Goal: Task Accomplishment & Management: Manage account settings

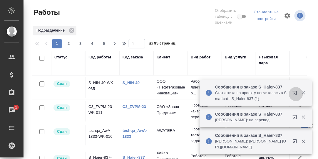
click at [295, 92] on icon "button" at bounding box center [295, 93] width 4 height 4
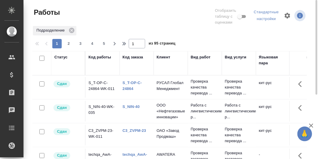
drag, startPoint x: 65, startPoint y: 57, endPoint x: 62, endPoint y: 71, distance: 14.1
click at [65, 58] on div "Статус" at bounding box center [60, 57] width 13 height 6
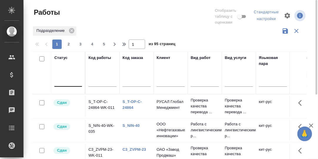
click at [63, 81] on div at bounding box center [68, 80] width 28 height 9
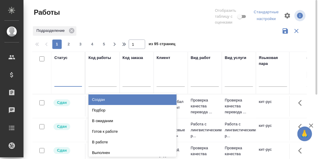
click at [106, 97] on div "Создан" at bounding box center [133, 99] width 88 height 11
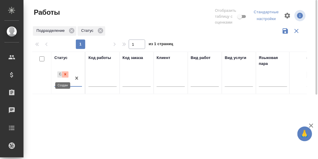
click at [64, 73] on icon at bounding box center [65, 74] width 4 height 4
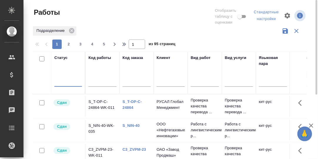
click at [63, 81] on div at bounding box center [68, 80] width 28 height 9
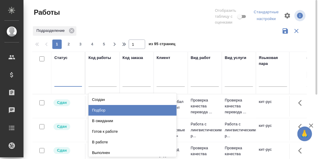
click at [104, 110] on div "Подбор" at bounding box center [133, 110] width 88 height 11
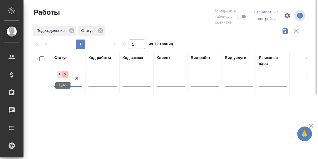
click at [66, 73] on icon at bounding box center [65, 74] width 4 height 4
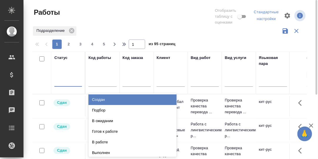
click at [62, 82] on div at bounding box center [68, 80] width 28 height 9
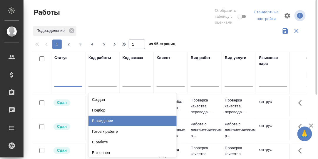
click at [102, 121] on div "В ожидании" at bounding box center [133, 120] width 88 height 11
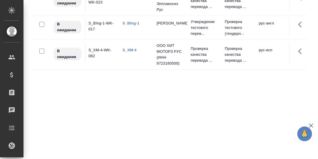
click at [131, 22] on link "S_BIng-1" at bounding box center [131, 23] width 17 height 4
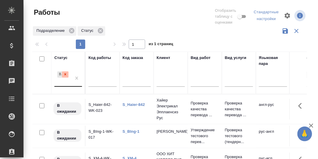
click at [65, 73] on icon at bounding box center [65, 74] width 4 height 4
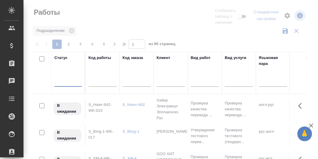
click at [64, 81] on div at bounding box center [68, 80] width 28 height 11
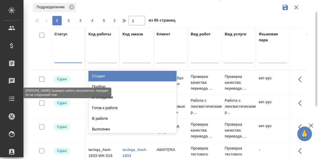
scroll to position [24, 0]
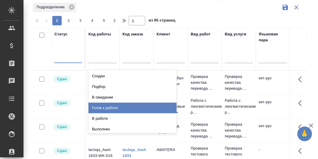
click at [109, 105] on div "Готов к работе" at bounding box center [133, 107] width 88 height 11
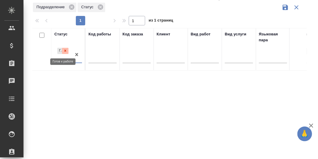
click at [64, 49] on icon at bounding box center [65, 51] width 4 height 4
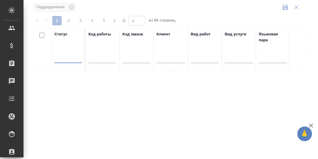
click at [63, 56] on div at bounding box center [68, 57] width 28 height 9
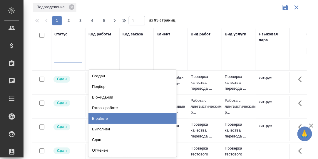
click at [106, 119] on div "В работе" at bounding box center [133, 118] width 88 height 11
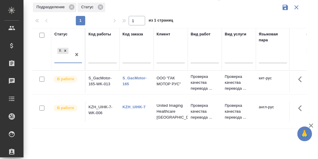
click at [137, 109] on link "KZH_UIHK-7" at bounding box center [134, 106] width 23 height 4
click at [137, 80] on link "S_GacMotor-165" at bounding box center [135, 81] width 24 height 10
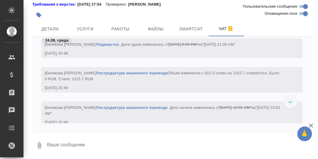
scroll to position [23950, 0]
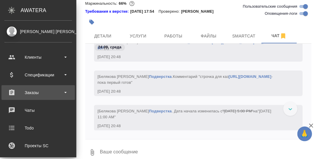
click at [31, 92] on div "Заказы" at bounding box center [38, 92] width 68 height 9
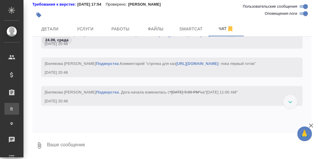
click at [9, 108] on div "Все заказы" at bounding box center [4, 109] width 9 height 6
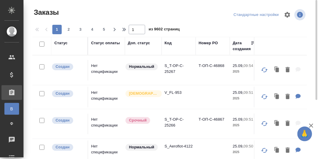
click at [208, 43] on div "Номер PO" at bounding box center [208, 43] width 19 height 6
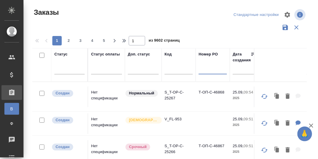
click at [205, 71] on input "text" at bounding box center [213, 70] width 28 height 7
click at [172, 71] on input "text" at bounding box center [179, 70] width 28 height 7
paste input "S_T-OP-C-24864"
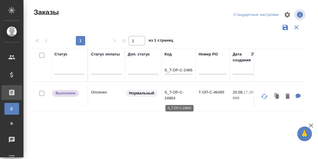
click at [173, 90] on p "S_T-OP-C-24864" at bounding box center [179, 95] width 28 height 12
click at [166, 69] on th "Код S_T-OP-C-24864" at bounding box center [179, 65] width 34 height 34
drag, startPoint x: 165, startPoint y: 69, endPoint x: 224, endPoint y: 73, distance: 59.5
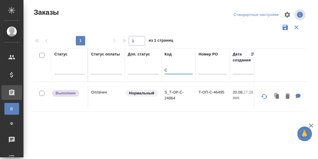
scroll to position [0, 0]
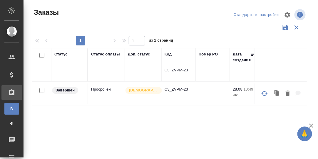
type input "C3_ZVPM-23"
click at [181, 90] on p "C3_ZVPM-23" at bounding box center [179, 89] width 28 height 6
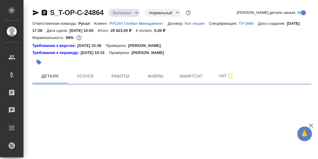
select select "RU"
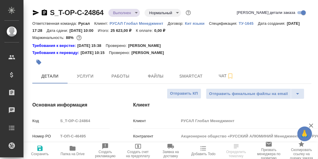
type textarea "x"
click at [121, 77] on span "Работы" at bounding box center [120, 75] width 28 height 7
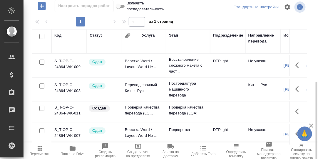
scroll to position [106, 0]
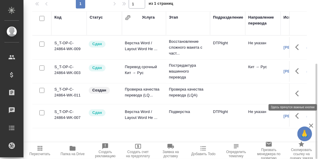
click at [299, 94] on icon "button" at bounding box center [299, 93] width 7 height 7
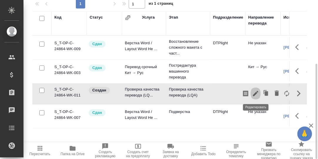
click at [255, 93] on icon "button" at bounding box center [255, 93] width 5 height 5
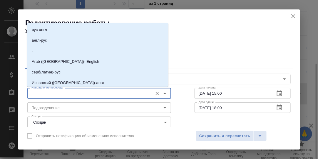
click at [74, 94] on input "Направление перевода" at bounding box center [89, 92] width 121 height 7
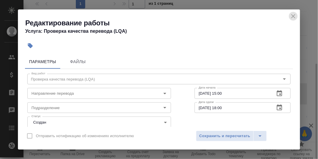
drag, startPoint x: 296, startPoint y: 15, endPoint x: 293, endPoint y: 16, distance: 3.5
click at [295, 16] on icon "close" at bounding box center [293, 16] width 7 height 7
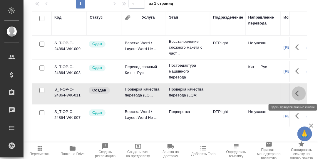
drag, startPoint x: 298, startPoint y: 90, endPoint x: 292, endPoint y: 91, distance: 5.6
click at [297, 90] on icon "button" at bounding box center [299, 93] width 7 height 7
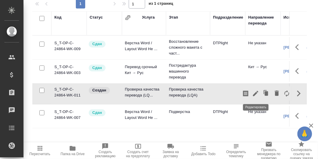
click at [255, 94] on icon "button" at bounding box center [255, 93] width 5 height 5
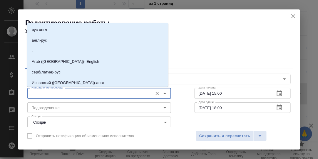
click at [79, 94] on input "Направление перевода" at bounding box center [89, 92] width 121 height 7
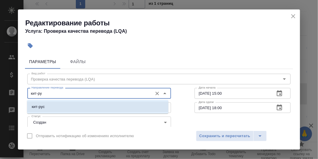
click at [42, 106] on p "кит-рус" at bounding box center [38, 107] width 13 height 6
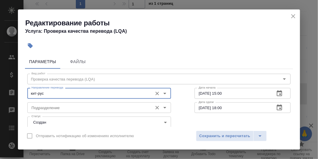
type input "кит-рус"
click at [49, 109] on input "Подразделение" at bounding box center [89, 107] width 121 height 7
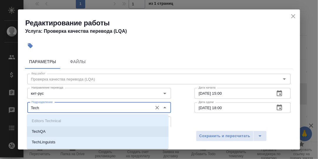
click at [55, 131] on li "TechQA" at bounding box center [97, 131] width 141 height 11
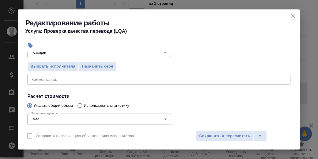
scroll to position [88, 0]
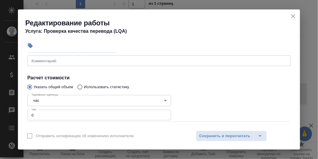
type input "TechQA"
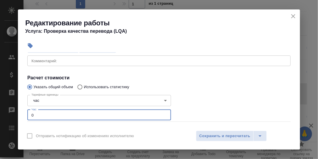
click at [36, 115] on input "0" at bounding box center [99, 114] width 144 height 11
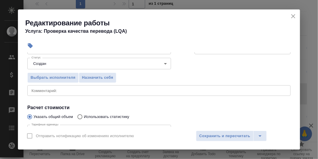
scroll to position [59, 0]
type input "0.3"
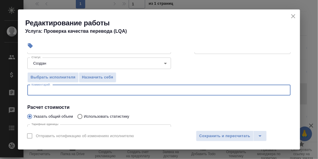
click at [42, 91] on textarea at bounding box center [158, 90] width 255 height 4
type textarea "G"
type textarea "О"
type textarea "Проверка Кати Миклиной"
click at [218, 135] on span "Сохранить и пересчитать" at bounding box center [224, 135] width 51 height 7
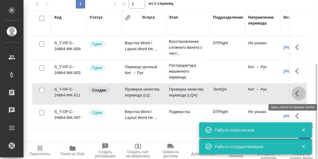
click at [297, 94] on icon "button" at bounding box center [299, 93] width 7 height 7
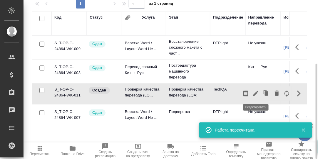
click at [255, 92] on icon "button" at bounding box center [255, 93] width 5 height 5
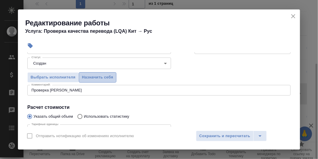
drag, startPoint x: 97, startPoint y: 76, endPoint x: 194, endPoint y: 119, distance: 105.9
click at [98, 76] on span "Назначить себя" at bounding box center [97, 77] width 31 height 7
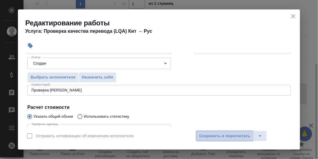
drag, startPoint x: 228, startPoint y: 135, endPoint x: 276, endPoint y: 112, distance: 53.9
click at [228, 135] on span "Сохранить и пересчитать" at bounding box center [224, 135] width 51 height 7
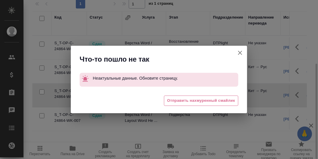
click at [241, 51] on icon "button" at bounding box center [240, 53] width 4 height 4
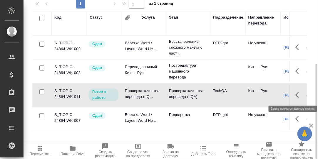
click at [296, 93] on icon "button" at bounding box center [298, 95] width 4 height 6
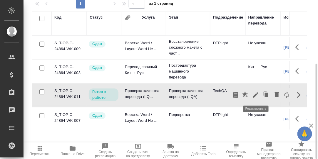
click at [256, 93] on icon "button" at bounding box center [255, 94] width 5 height 5
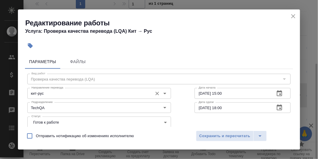
scroll to position [29, 0]
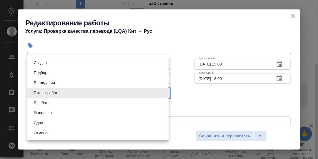
click at [161, 93] on body "🙏 .cls-1 fill:#fff; AWATERA Румянцева Дарья d.rumyantseva Клиенты Спецификации …" at bounding box center [159, 79] width 318 height 159
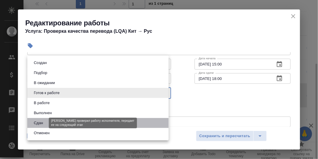
click at [39, 123] on button "Сдан" at bounding box center [38, 122] width 13 height 6
type input "closed"
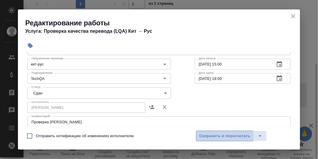
click at [219, 135] on span "Сохранить и пересчитать" at bounding box center [224, 135] width 51 height 7
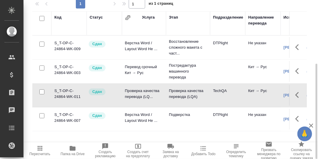
scroll to position [0, 0]
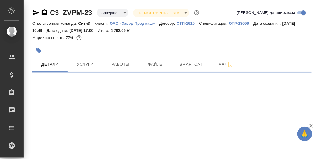
select select "RU"
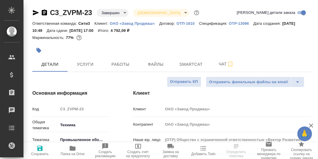
type textarea "x"
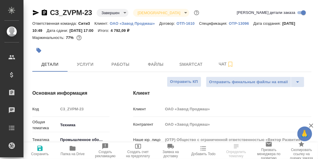
type textarea "x"
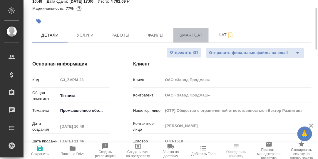
click at [195, 36] on span "Smartcat" at bounding box center [191, 34] width 28 height 7
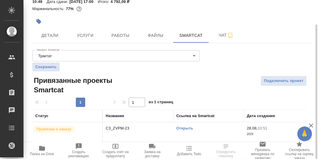
scroll to position [32, 0]
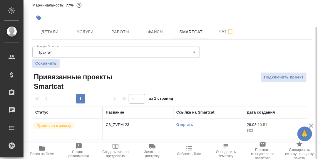
click at [189, 124] on link "Открыть" at bounding box center [184, 124] width 17 height 4
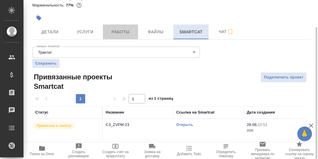
drag, startPoint x: 121, startPoint y: 30, endPoint x: 180, endPoint y: 36, distance: 59.7
click at [122, 31] on span "Работы" at bounding box center [120, 31] width 28 height 7
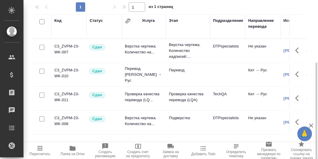
scroll to position [94, 0]
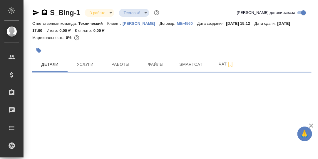
select select "RU"
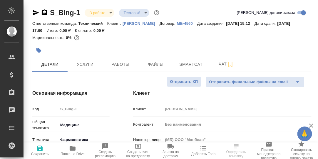
type textarea "x"
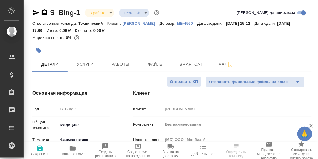
type textarea "x"
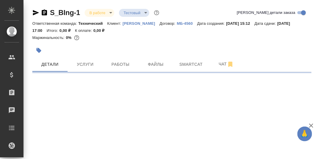
select select "RU"
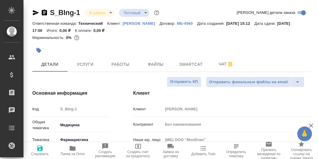
type textarea "x"
click at [196, 63] on span "Smartcat" at bounding box center [191, 64] width 28 height 7
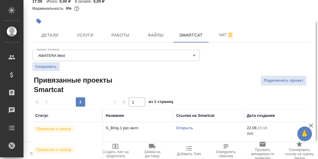
scroll to position [53, 0]
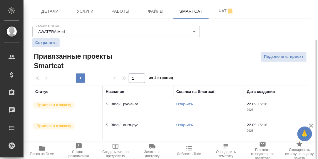
click at [184, 102] on link "Открыть" at bounding box center [184, 103] width 17 height 4
click at [118, 14] on span "Работы" at bounding box center [120, 11] width 28 height 7
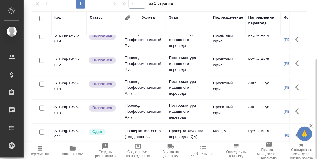
scroll to position [59, 0]
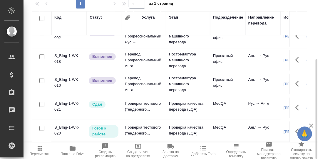
drag, startPoint x: 115, startPoint y: 142, endPoint x: 129, endPoint y: 144, distance: 13.9
click at [129, 144] on div "Пересчитать Папка на Drive Создать рекламацию Создать счет на предоплату Заявка…" at bounding box center [171, 150] width 295 height 16
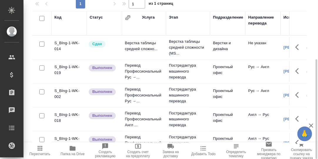
scroll to position [0, 0]
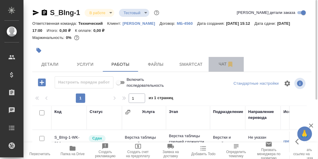
click at [222, 64] on span "Чат" at bounding box center [226, 63] width 28 height 7
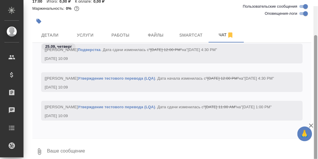
scroll to position [35, 0]
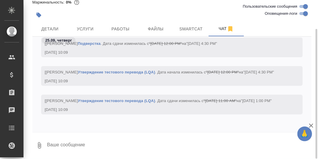
click at [101, 145] on textarea at bounding box center [178, 145] width 265 height 20
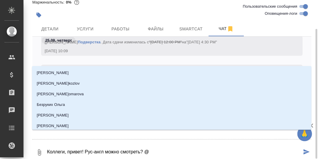
type textarea "Коллеги, привет! Рус-англ можно смотреть? @Ы"
type input "Ы"
type textarea "Коллеги, привет! Рус-англ можно смотреть? @Ыу"
type input "Ыу"
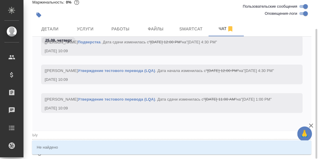
type textarea "Коллеги, привет! Рус-англ можно смотреть? @Ы"
type input "Ы"
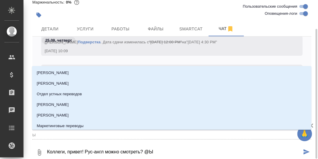
type textarea "Коллеги, привет! Рус-англ можно смотреть? @"
type textarea "Коллеги, привет! Рус-англ можно смотреть? @С"
type input "С"
type textarea "Коллеги, привет! Рус-англ можно смотреть? @Се"
type input "Се"
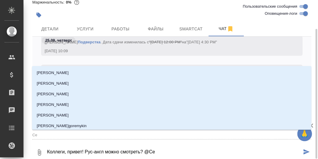
type textarea "Коллеги, привет! Рус-англ можно смотреть? @Сер"
type input "Сер"
type textarea "Коллеги, привет! Рус-англ можно смотреть? @Серг"
type input "Серг"
type textarea "Коллеги, привет! Рус-англ можно смотреть? @Серге"
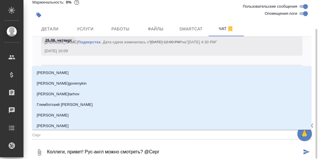
type input "Серге"
type textarea "Коллеги, привет! Рус-англ можно смотреть? @Сергее"
type input "Сергее"
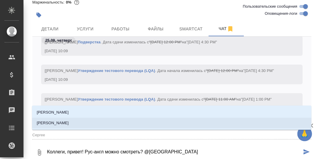
click at [67, 122] on p "Сергеева Анастасия" at bounding box center [53, 123] width 32 height 6
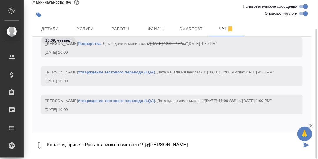
type textarea "Коллеги, привет! Рус-англ можно смотреть? @Сергеева Анастасия"
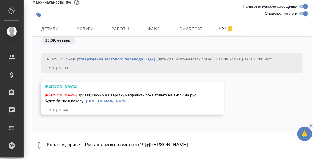
scroll to position [3703, 0]
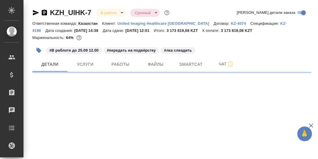
select select "RU"
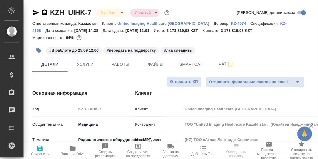
type textarea "x"
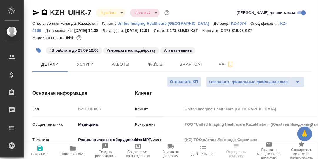
type textarea "x"
type input "Юридический"
type input "[PERSON_NAME]"
click at [191, 64] on span "Smartcat" at bounding box center [191, 64] width 28 height 7
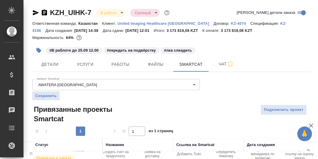
scroll to position [32, 0]
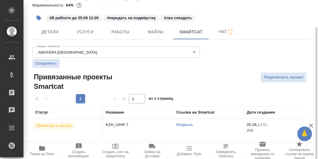
click at [186, 124] on link "Открыть" at bounding box center [184, 124] width 17 height 4
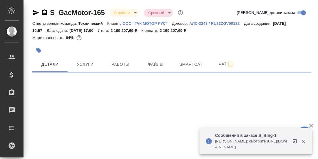
select select "RU"
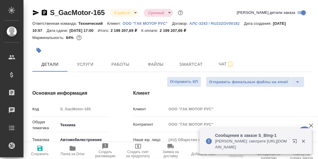
type textarea "x"
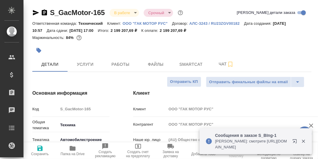
type textarea "x"
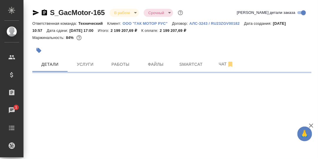
select select "RU"
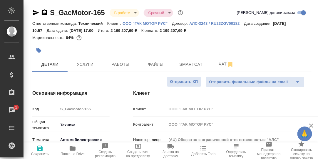
type textarea "x"
click at [195, 62] on span "Smartcat" at bounding box center [191, 64] width 28 height 7
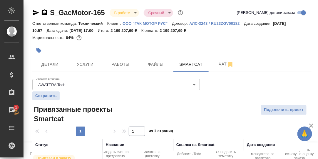
scroll to position [32, 0]
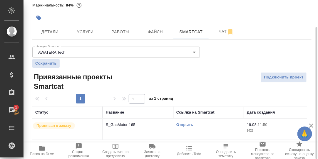
click at [185, 124] on link "Открыть" at bounding box center [184, 124] width 17 height 4
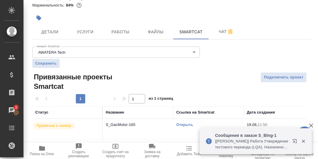
click at [295, 140] on icon "button" at bounding box center [296, 142] width 7 height 7
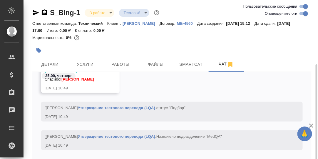
scroll to position [35, 0]
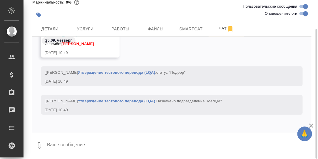
click at [114, 142] on textarea at bounding box center [178, 145] width 265 height 20
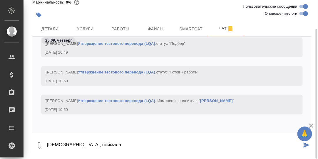
type textarea "[DEMOGRAPHIC_DATA], поймала."
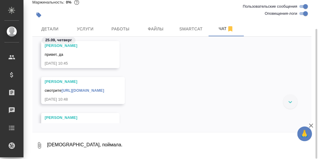
scroll to position [3774, 0]
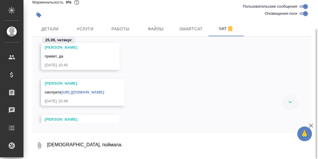
click at [103, 91] on link "[URL][DOMAIN_NAME]" at bounding box center [82, 92] width 43 height 4
click at [48, 28] on span "Детали" at bounding box center [50, 28] width 28 height 7
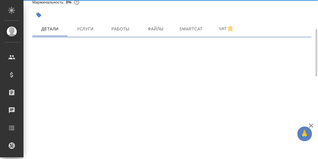
select select "RU"
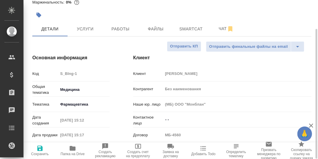
type textarea "x"
click at [73, 149] on icon "button" at bounding box center [73, 148] width 6 height 5
type textarea "x"
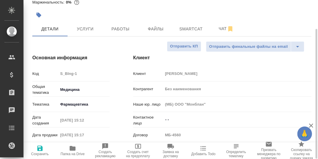
type textarea "x"
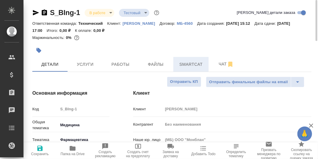
click at [196, 65] on span "Smartcat" at bounding box center [191, 64] width 28 height 7
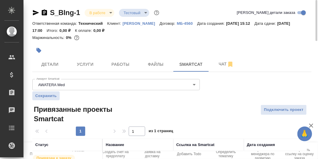
scroll to position [53, 0]
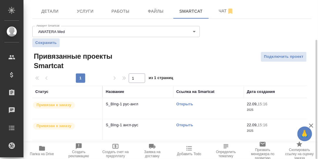
click at [184, 104] on link "Открыть" at bounding box center [184, 103] width 17 height 4
click at [185, 103] on link "Открыть" at bounding box center [184, 103] width 17 height 4
click at [114, 13] on span "Работы" at bounding box center [120, 11] width 28 height 7
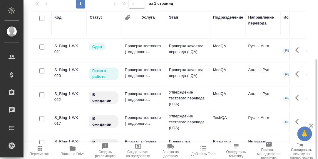
scroll to position [118, 0]
